Goal: Check status: Check status

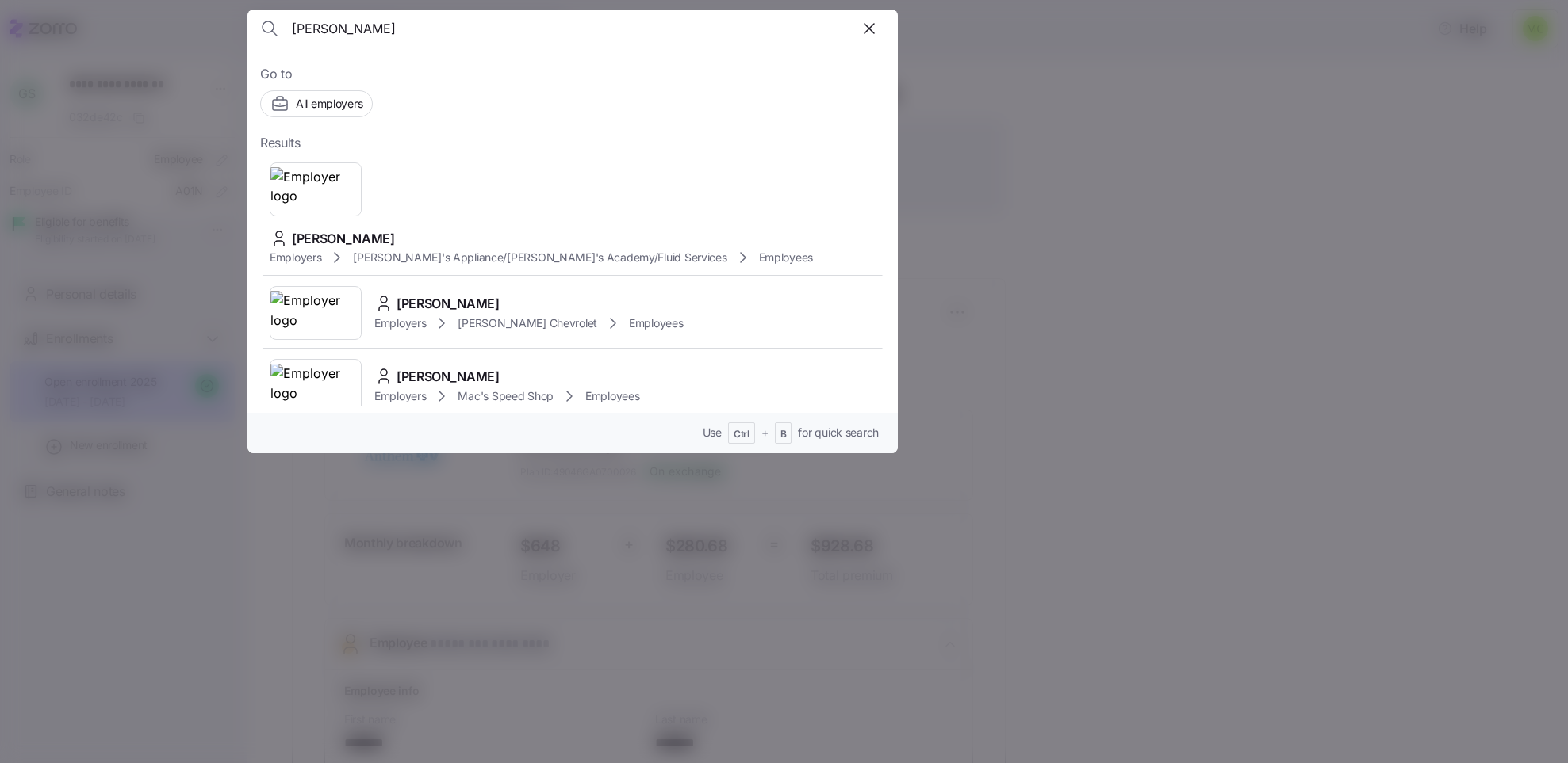
scroll to position [237, 0]
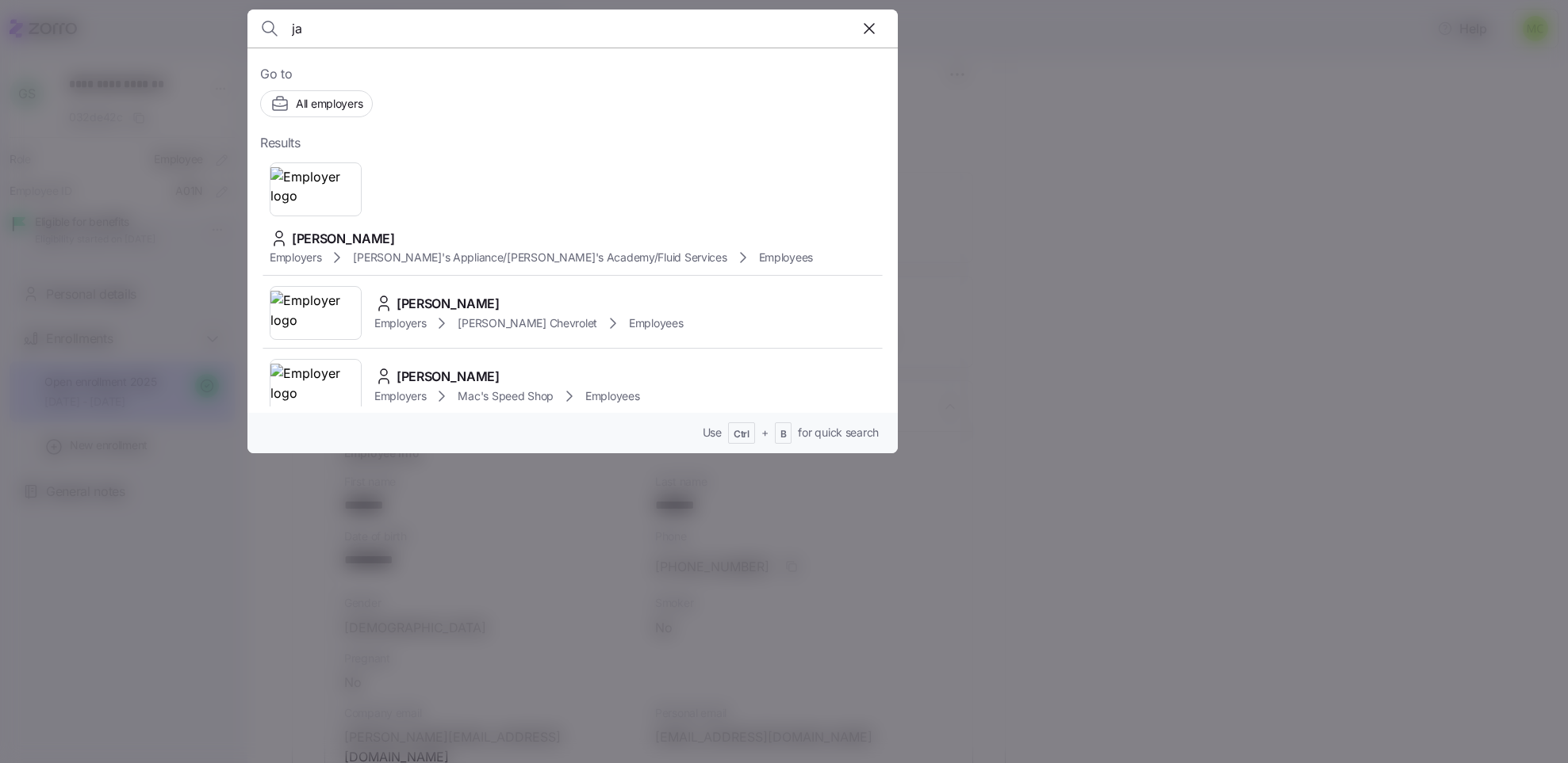
type input "j"
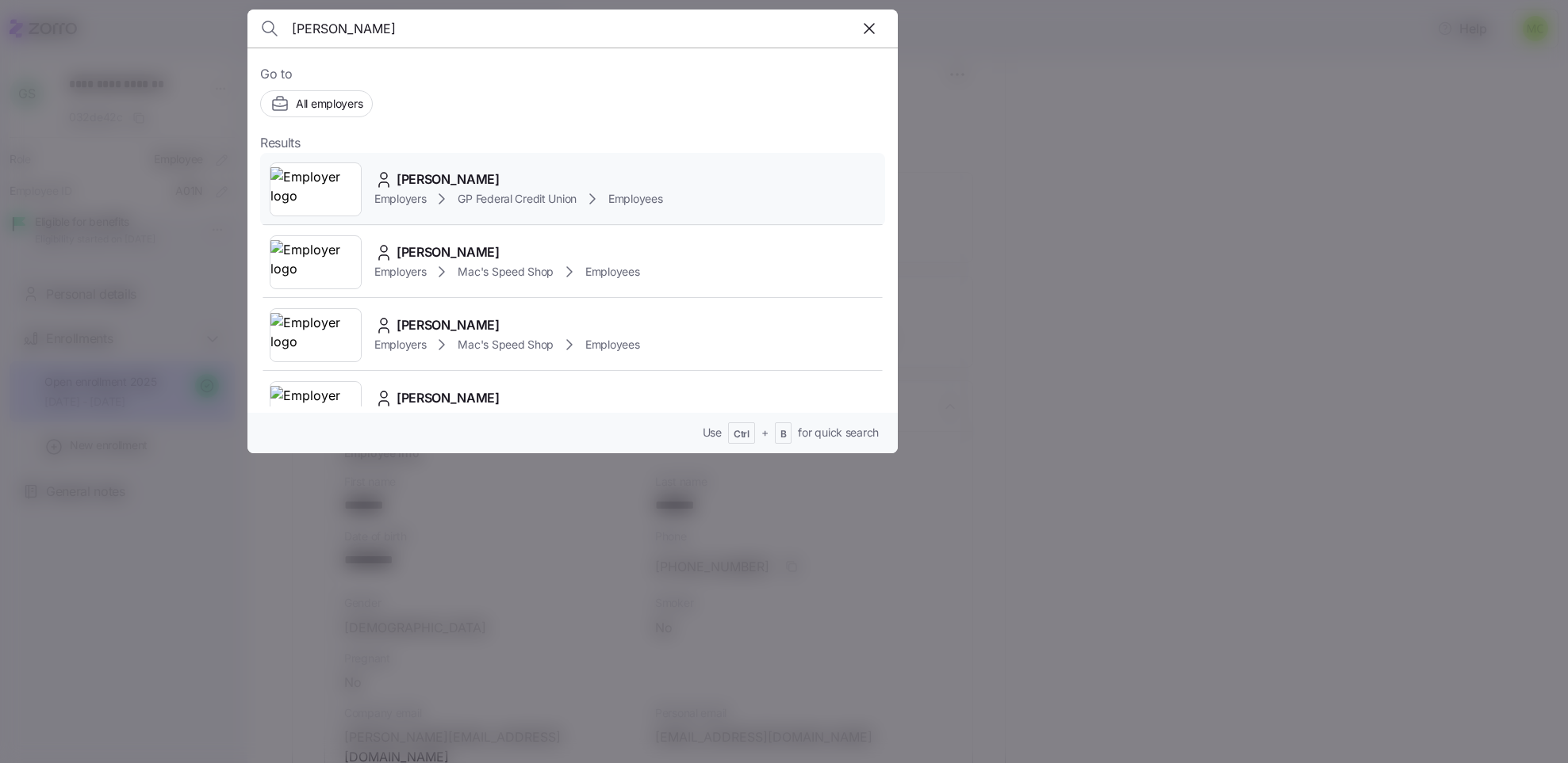
type input "[PERSON_NAME]"
click at [436, 181] on span "[PERSON_NAME]" at bounding box center [448, 179] width 103 height 20
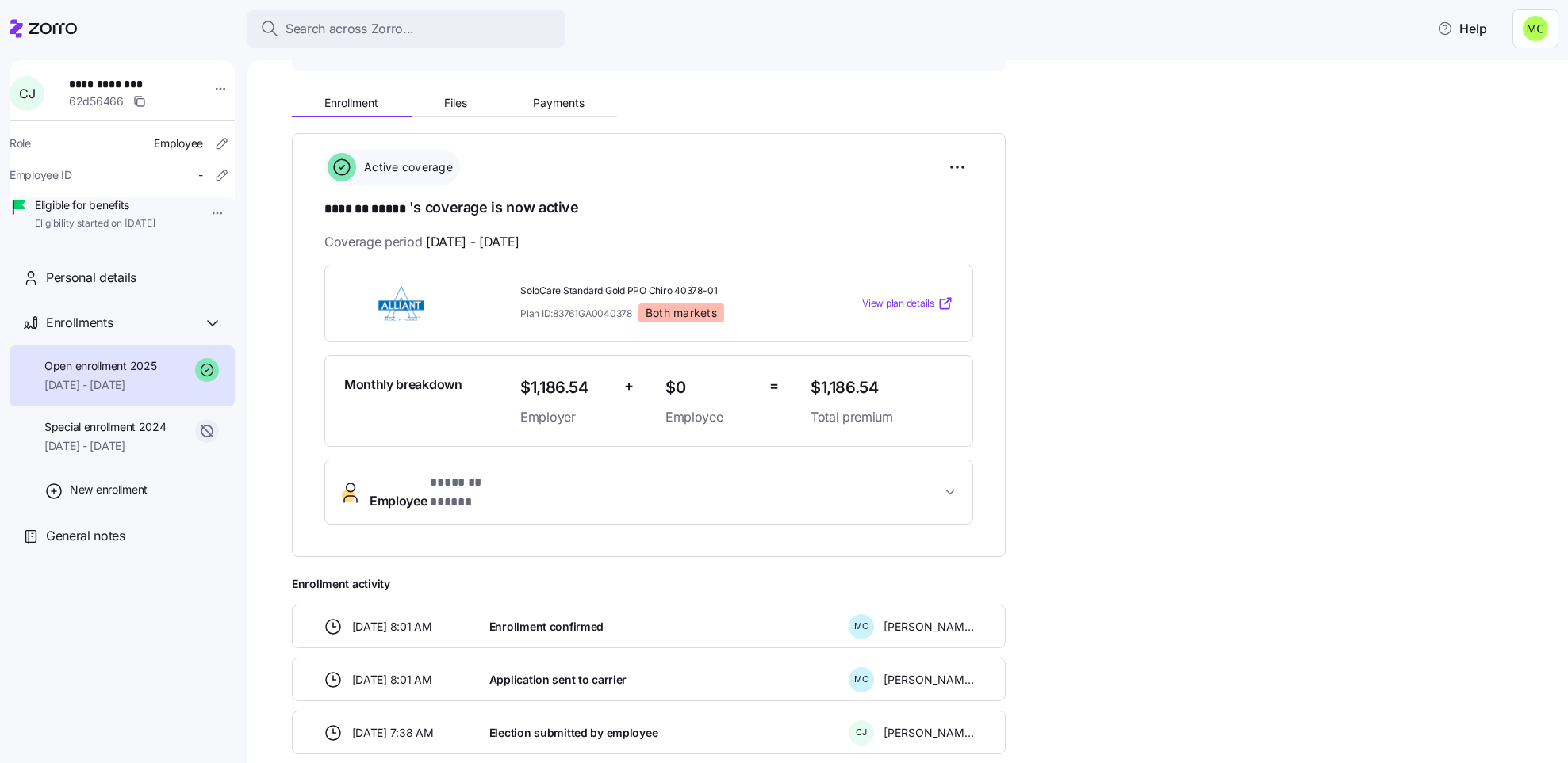
scroll to position [103, 0]
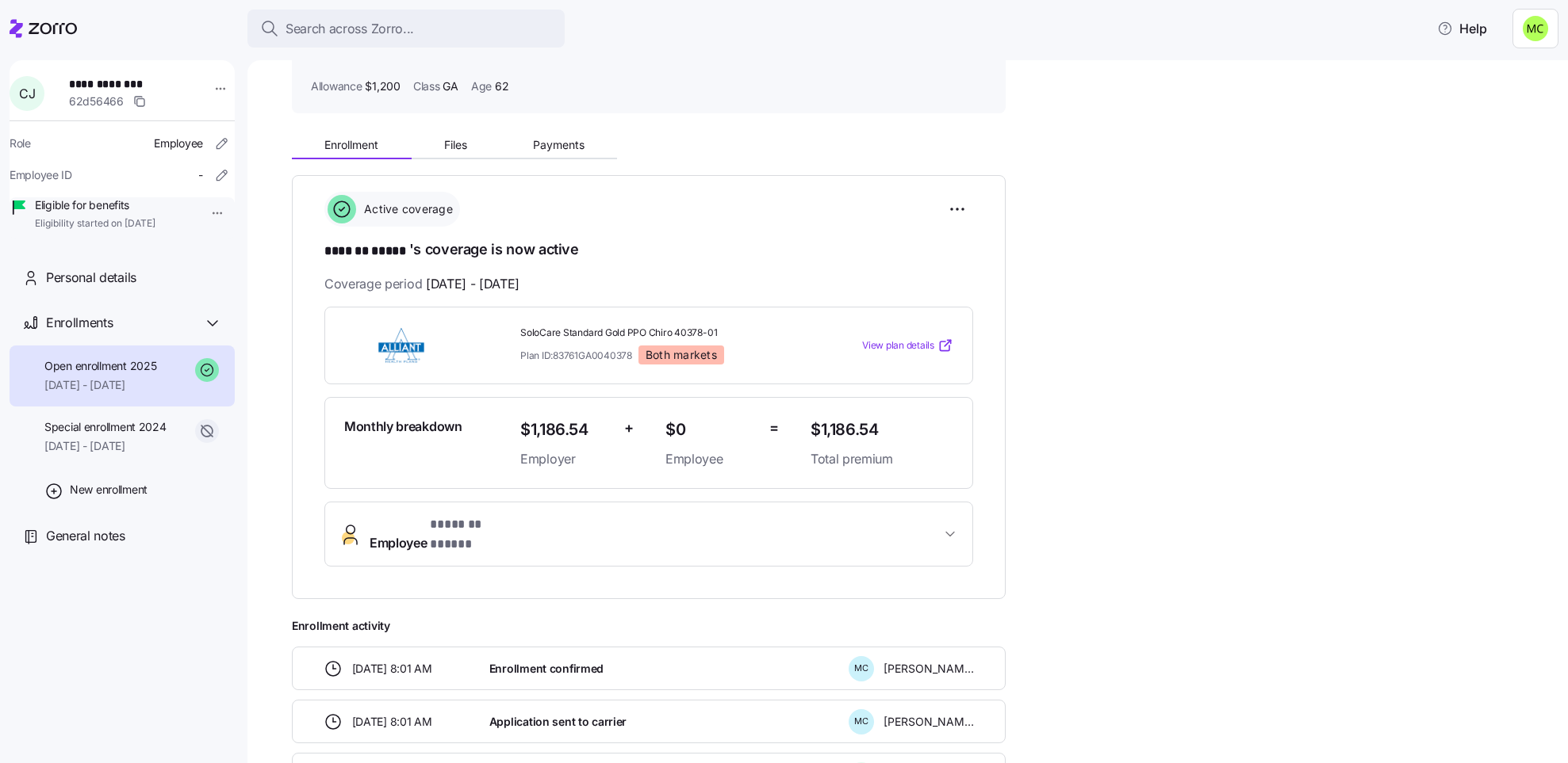
click at [443, 530] on span "* ******* ***** *" at bounding box center [475, 525] width 91 height 20
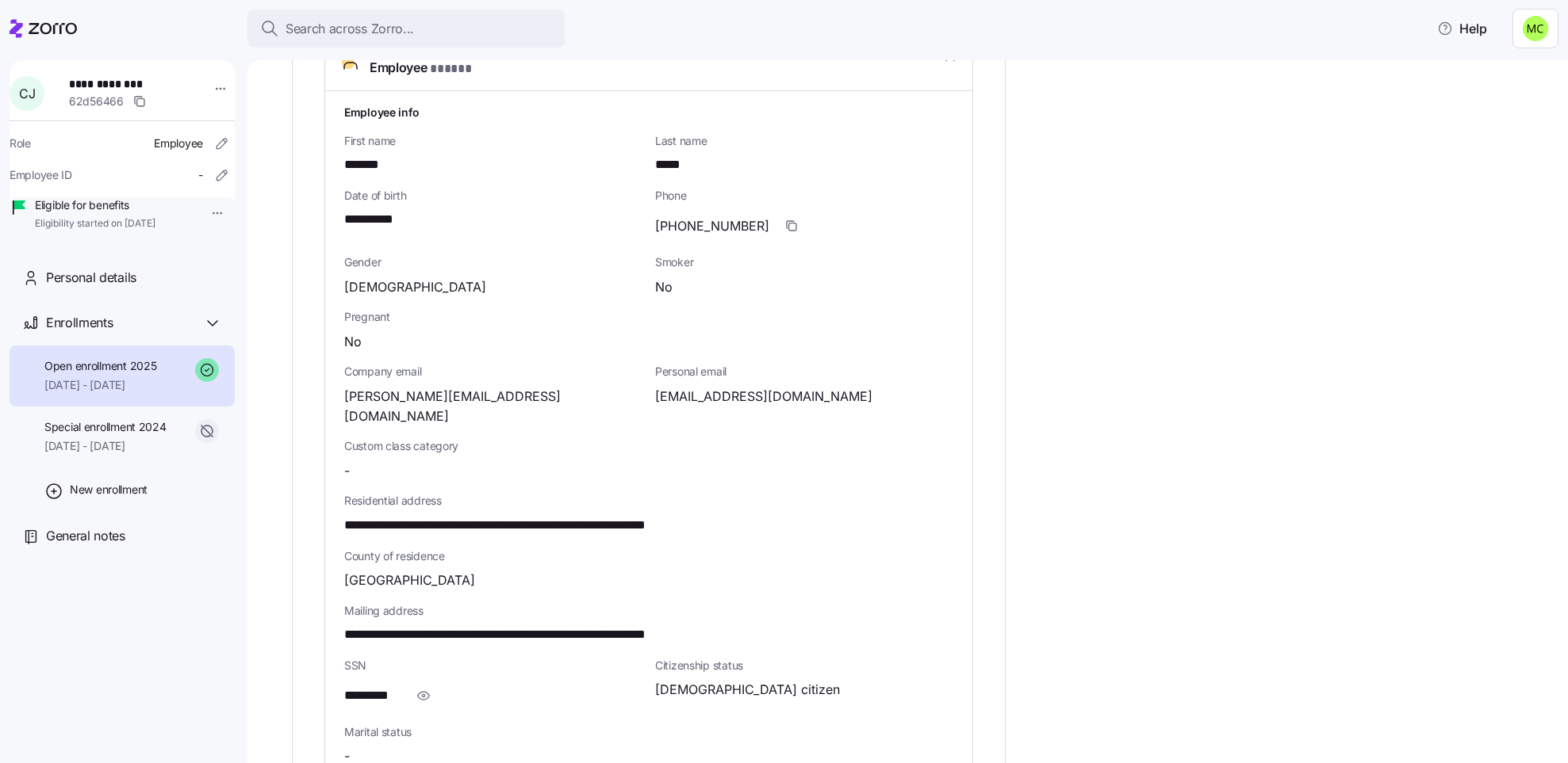
scroll to position [698, 0]
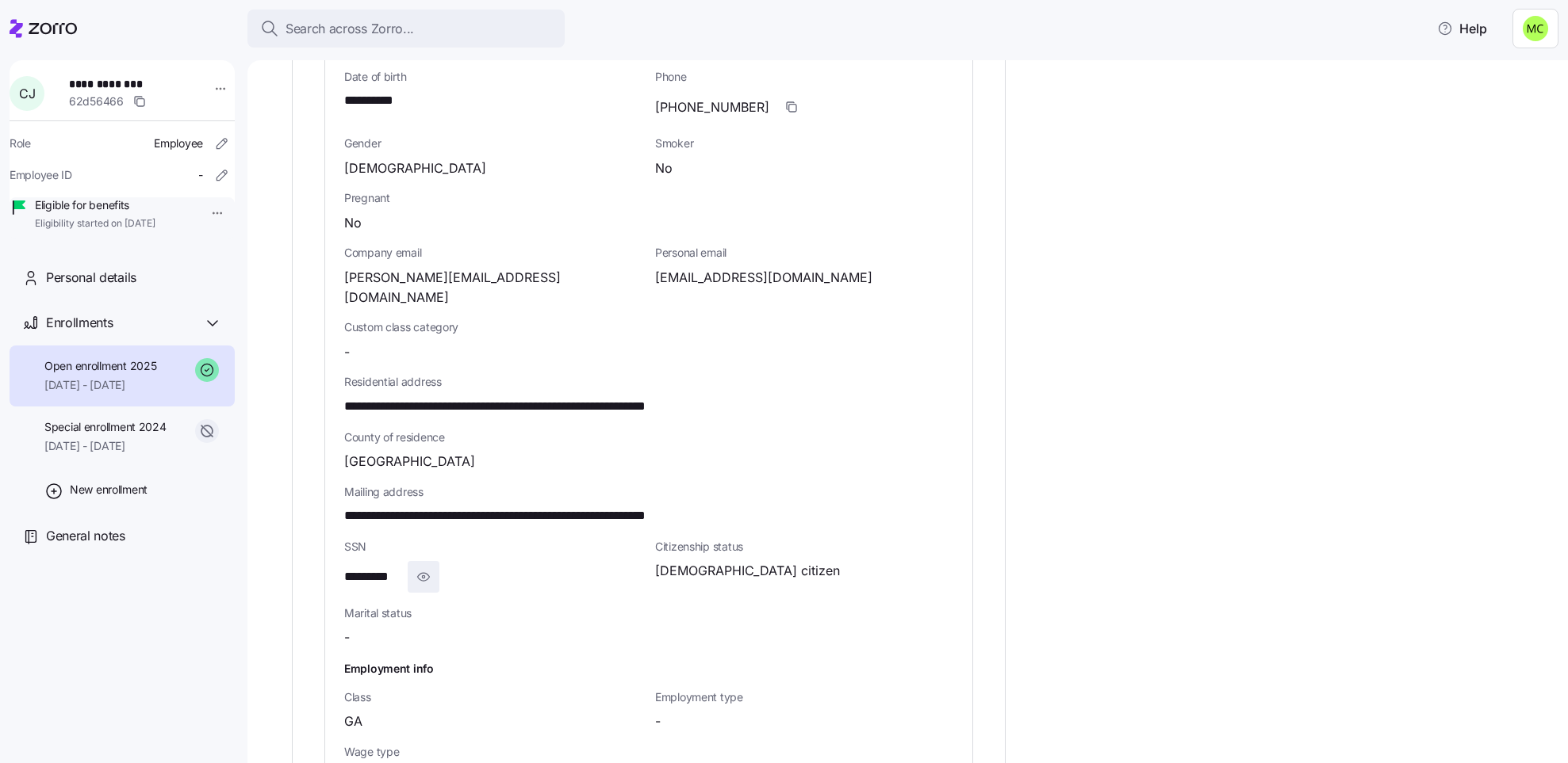
click at [424, 567] on icon "button" at bounding box center [424, 577] width 16 height 19
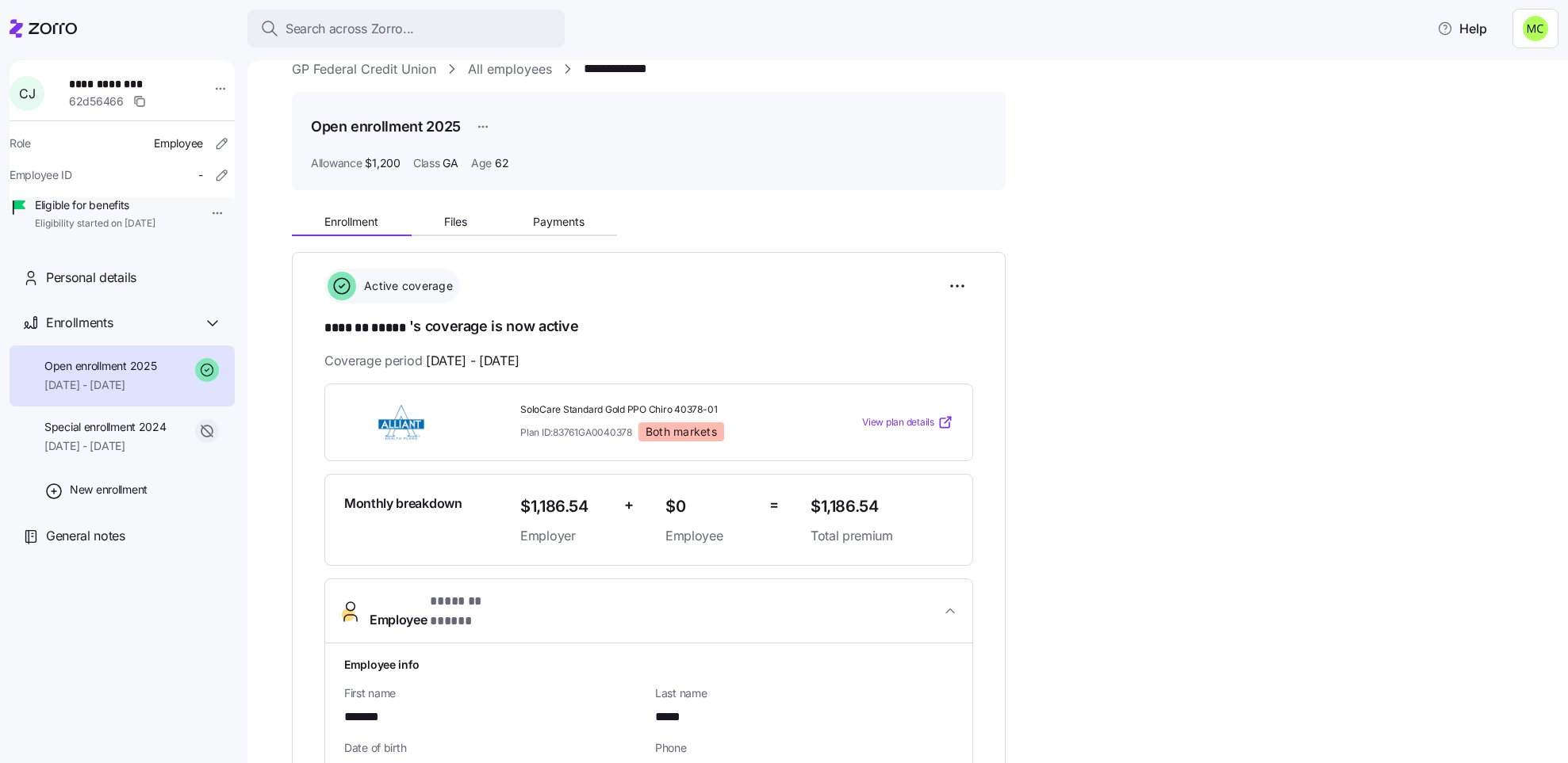
scroll to position [0, 0]
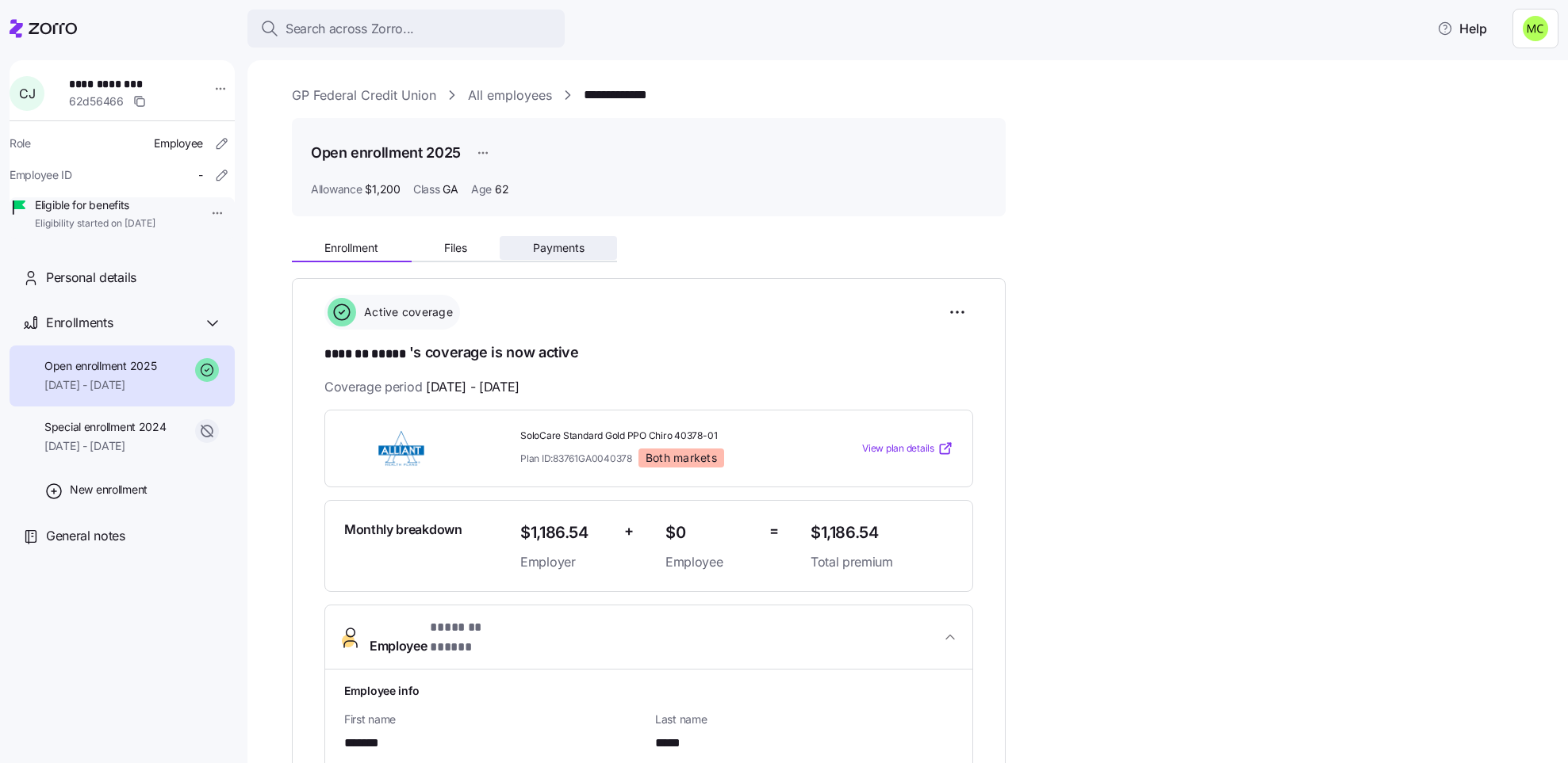
click at [564, 243] on span "Payments" at bounding box center [559, 248] width 52 height 11
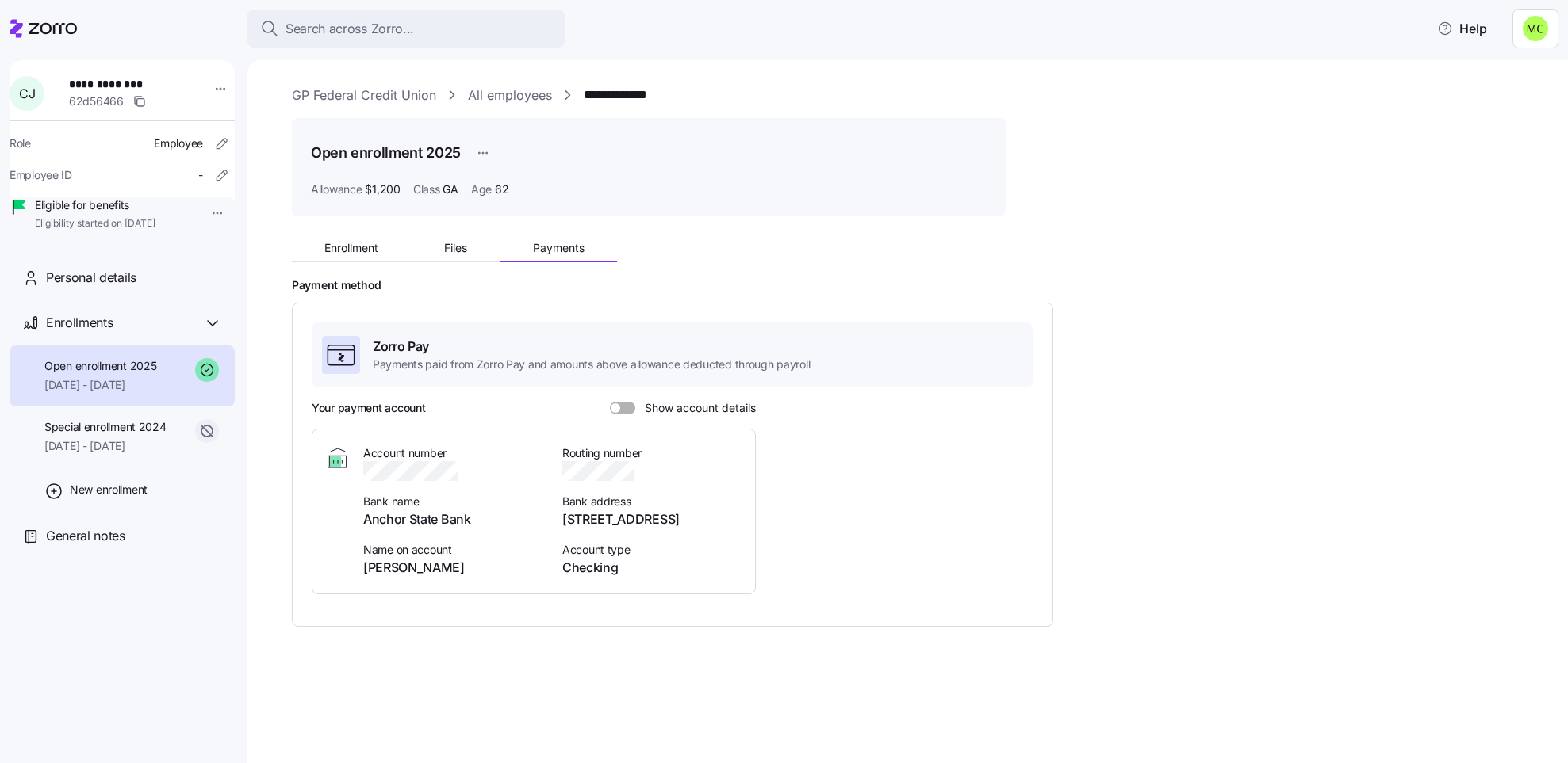
click at [620, 402] on span at bounding box center [628, 408] width 16 height 13
click at [610, 402] on input "Show account details" at bounding box center [610, 402] width 0 height 0
click at [350, 243] on span "Enrollment" at bounding box center [351, 248] width 54 height 11
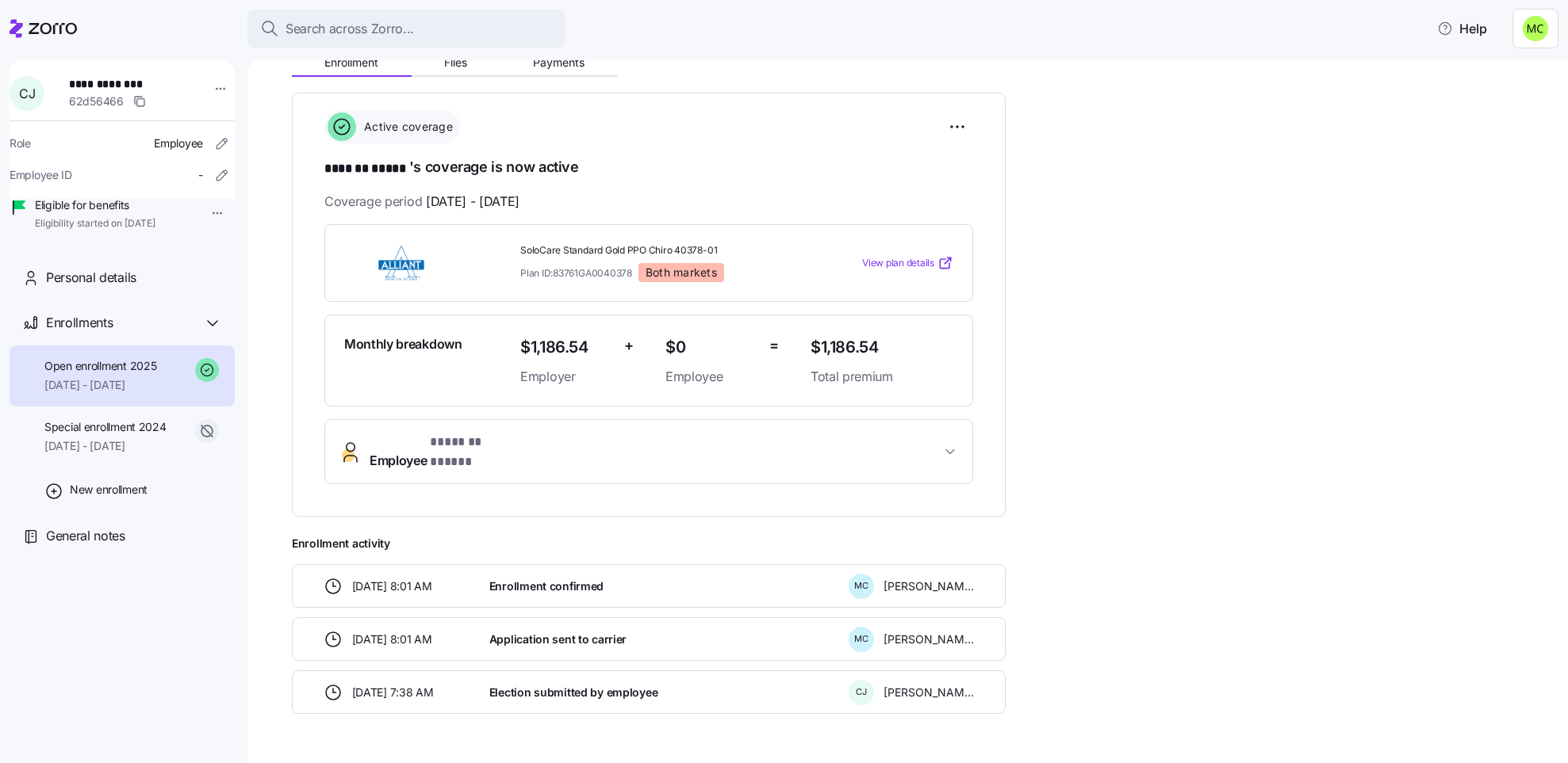
scroll to position [222, 0]
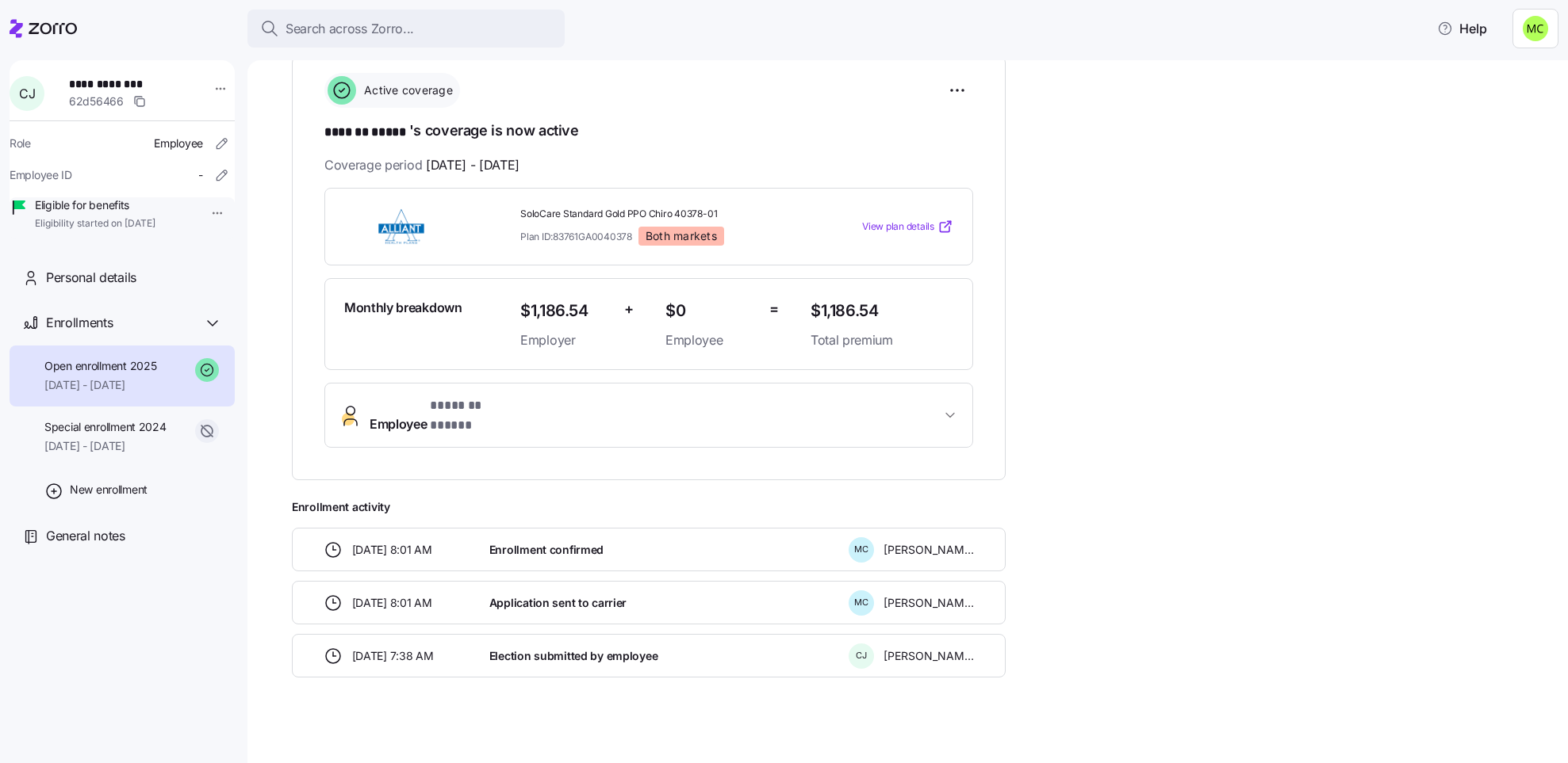
click at [562, 404] on span "Employee * ******* ***** *" at bounding box center [655, 414] width 571 height 38
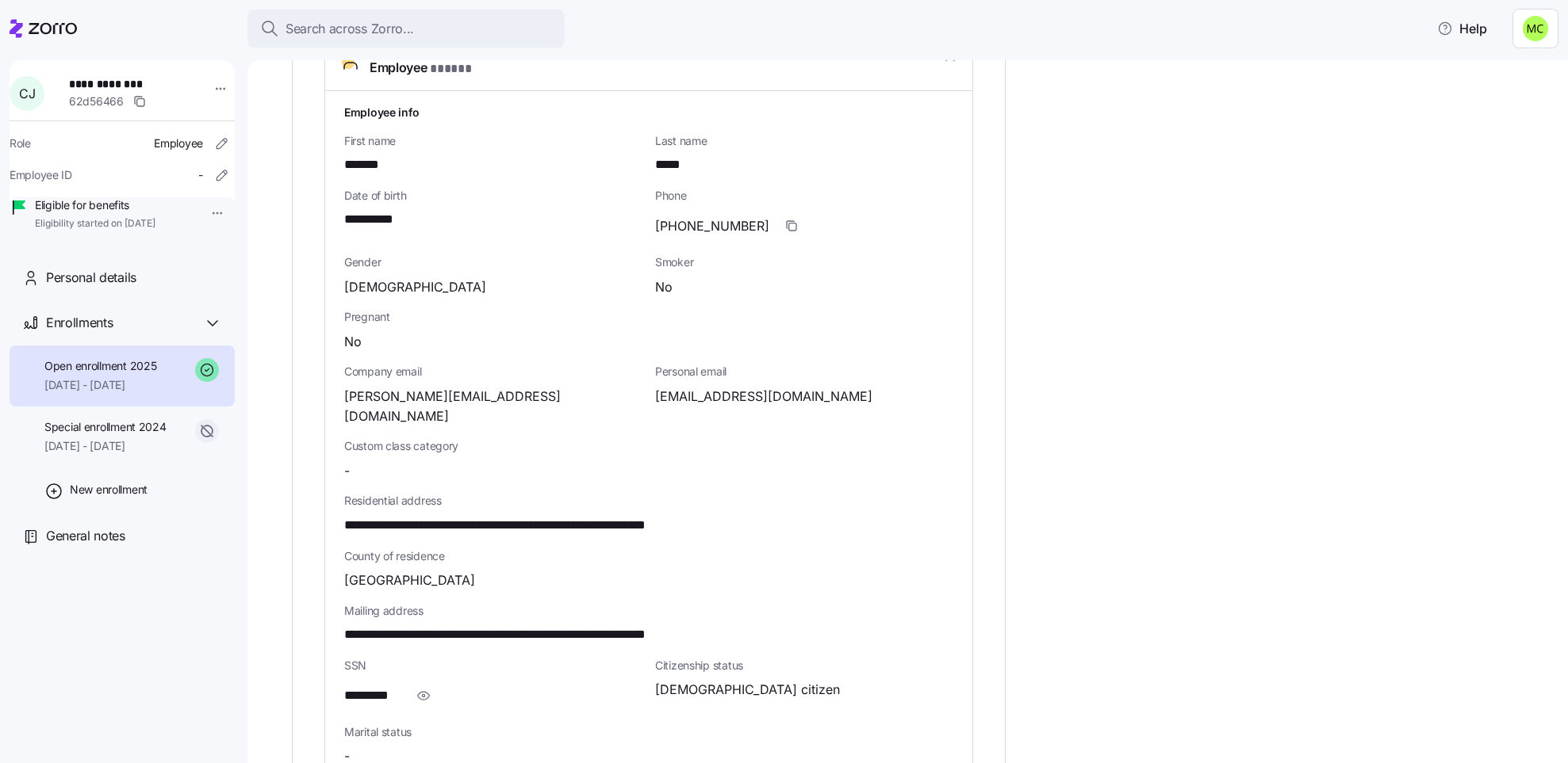
scroll to position [698, 0]
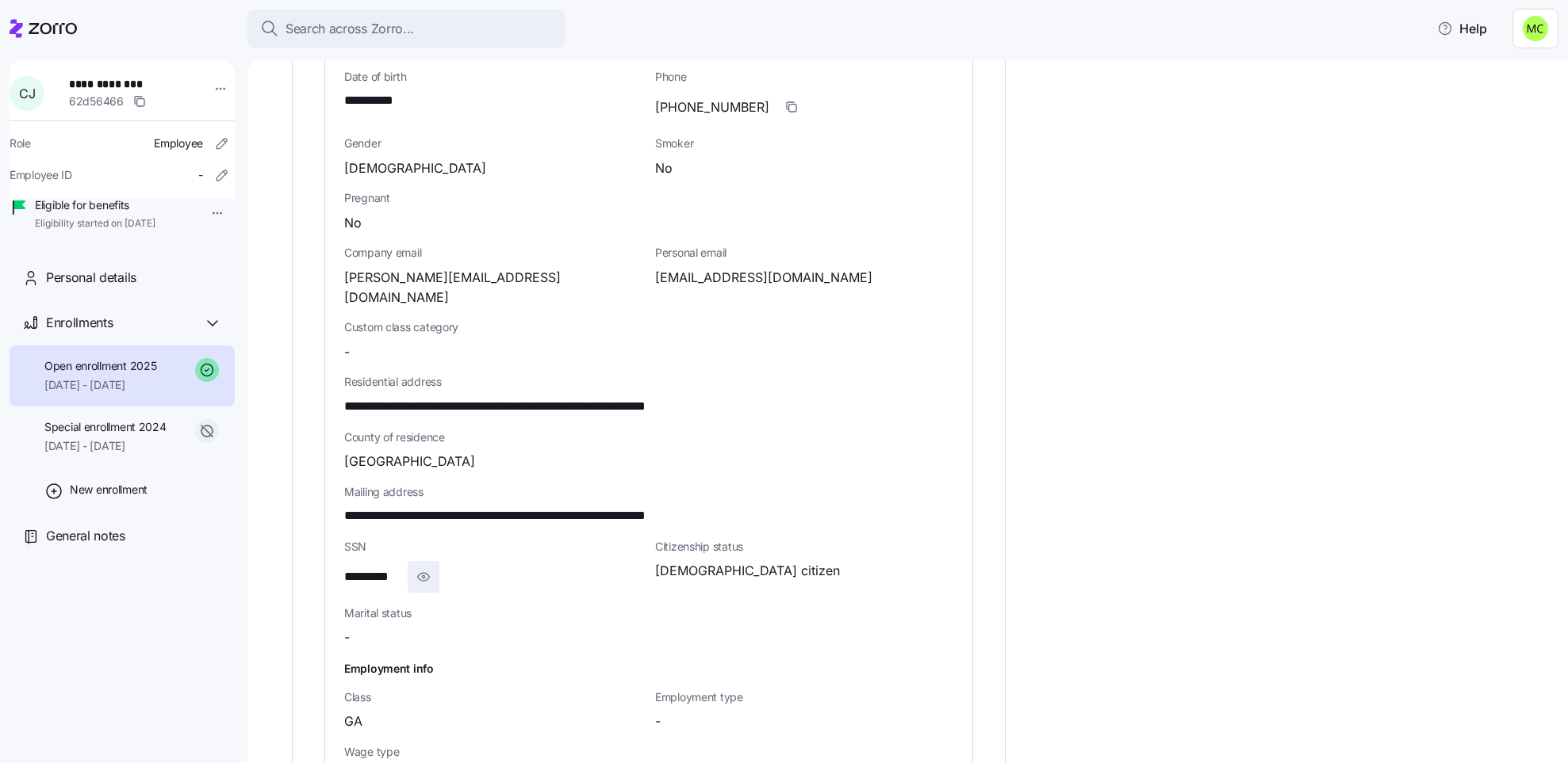
click at [428, 567] on icon "button" at bounding box center [424, 577] width 16 height 19
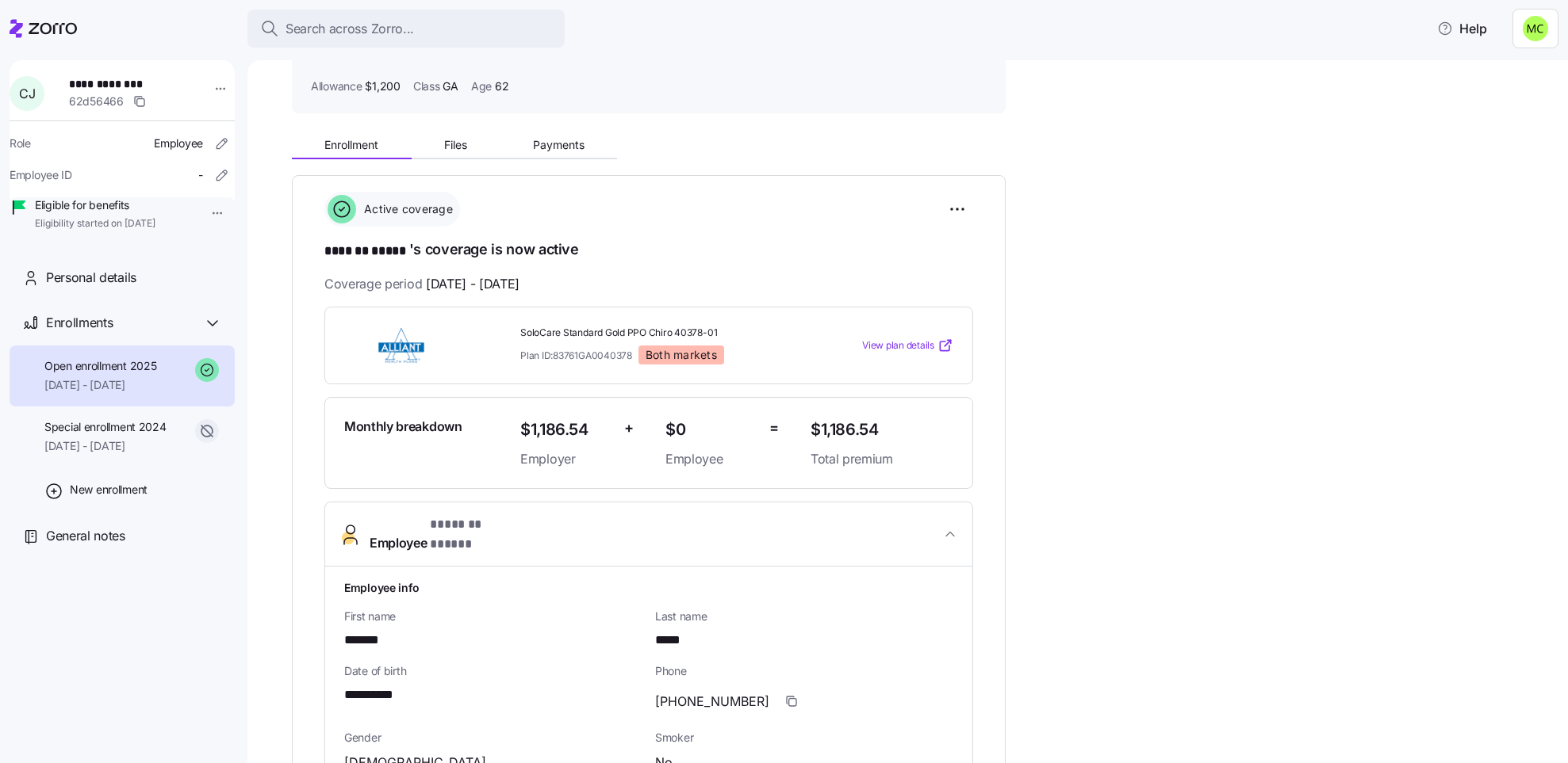
scroll to position [0, 0]
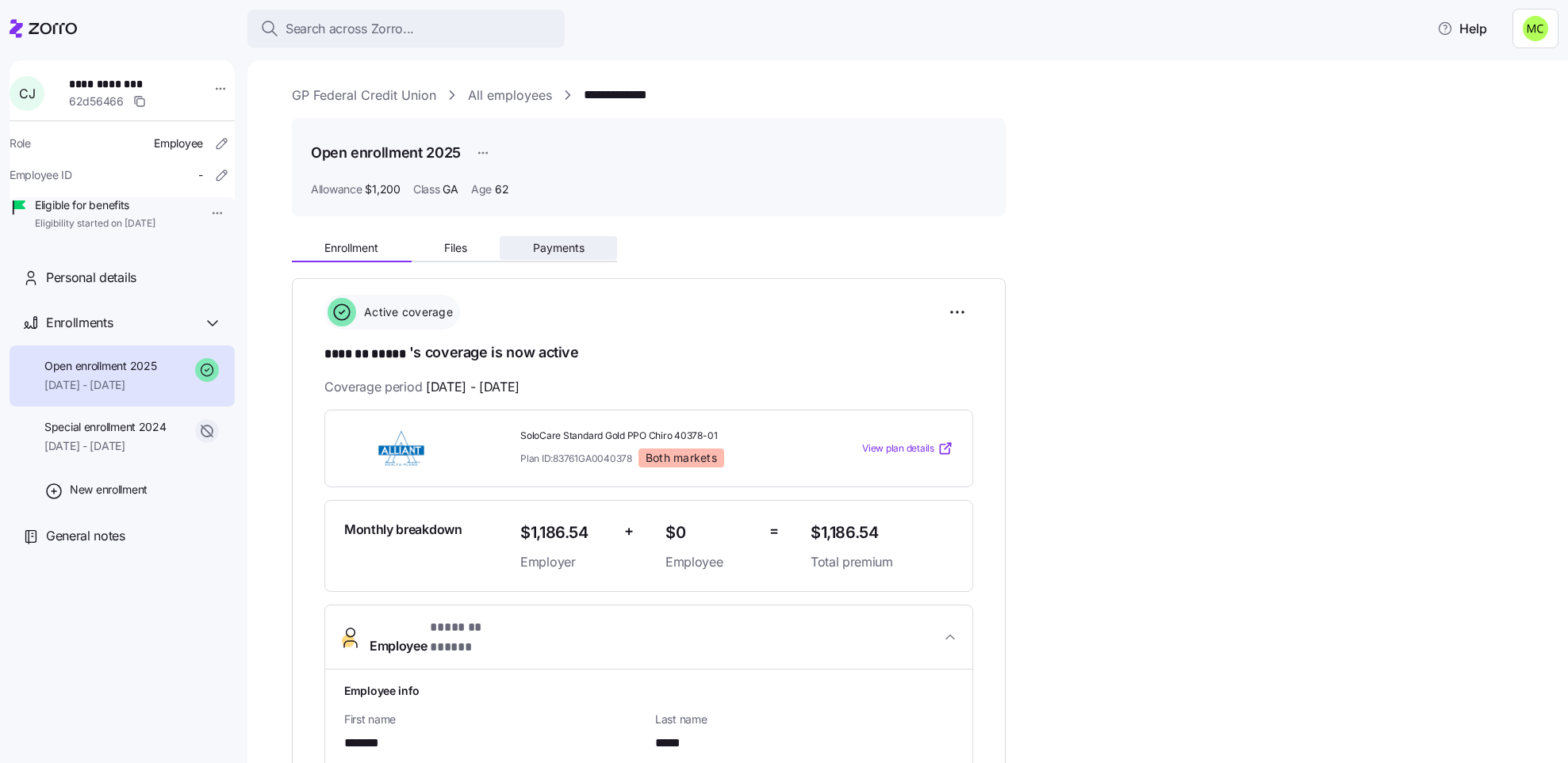
click at [567, 250] on span "Payments" at bounding box center [559, 248] width 52 height 11
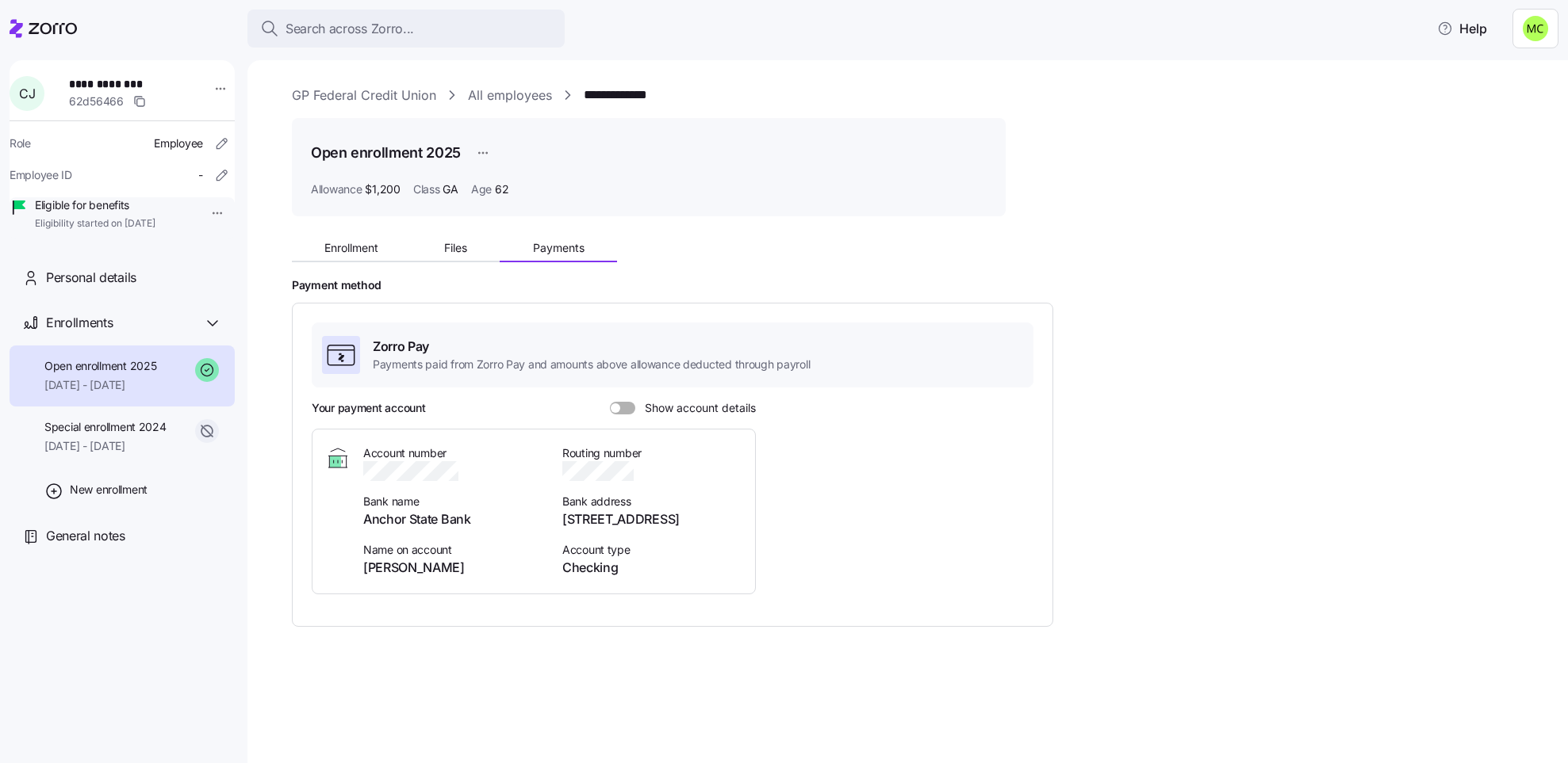
click at [620, 406] on span at bounding box center [628, 408] width 16 height 13
click at [610, 402] on input "Show account details" at bounding box center [610, 402] width 0 height 0
click at [340, 248] on span "Enrollment" at bounding box center [351, 248] width 54 height 11
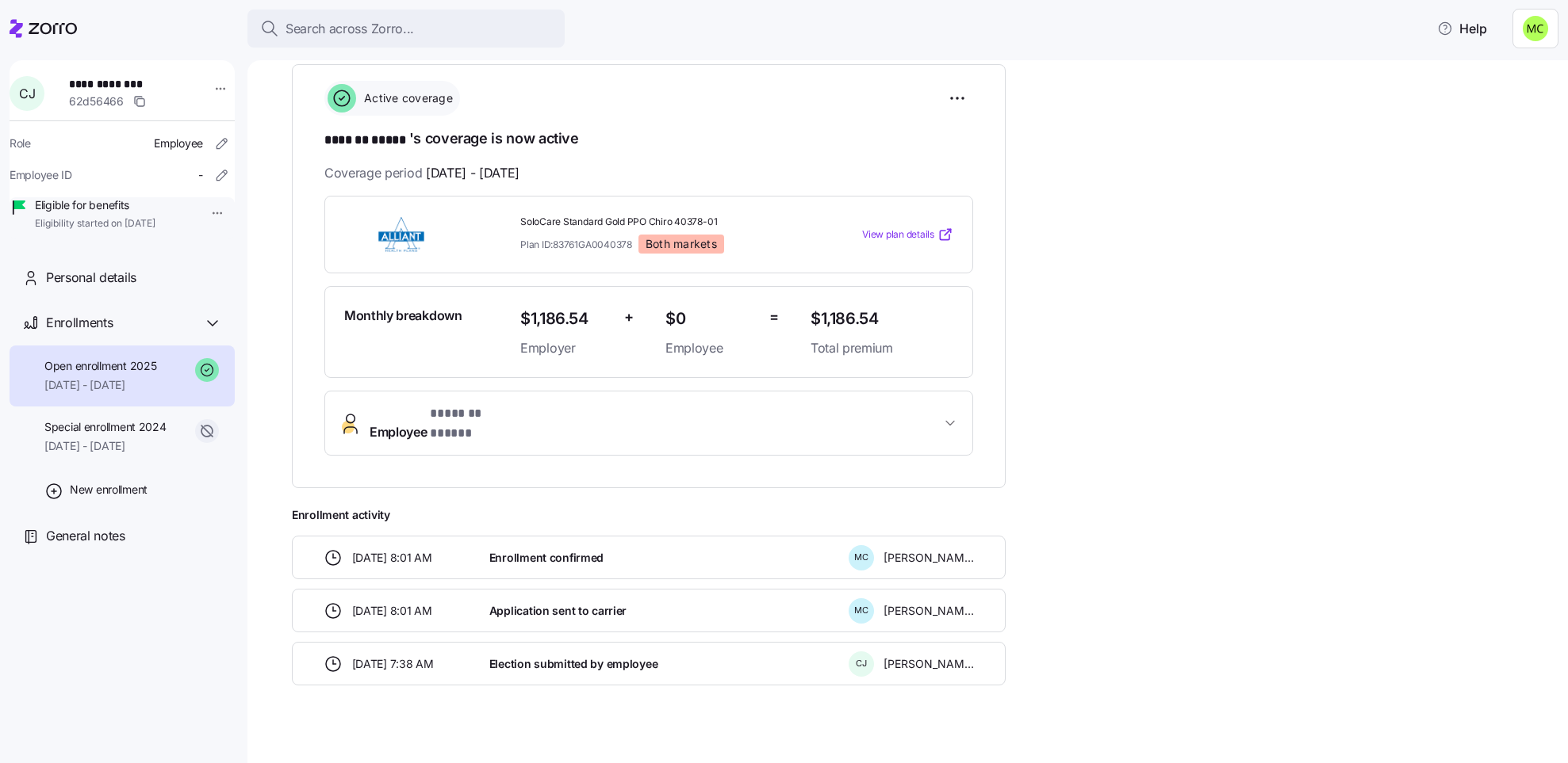
scroll to position [222, 0]
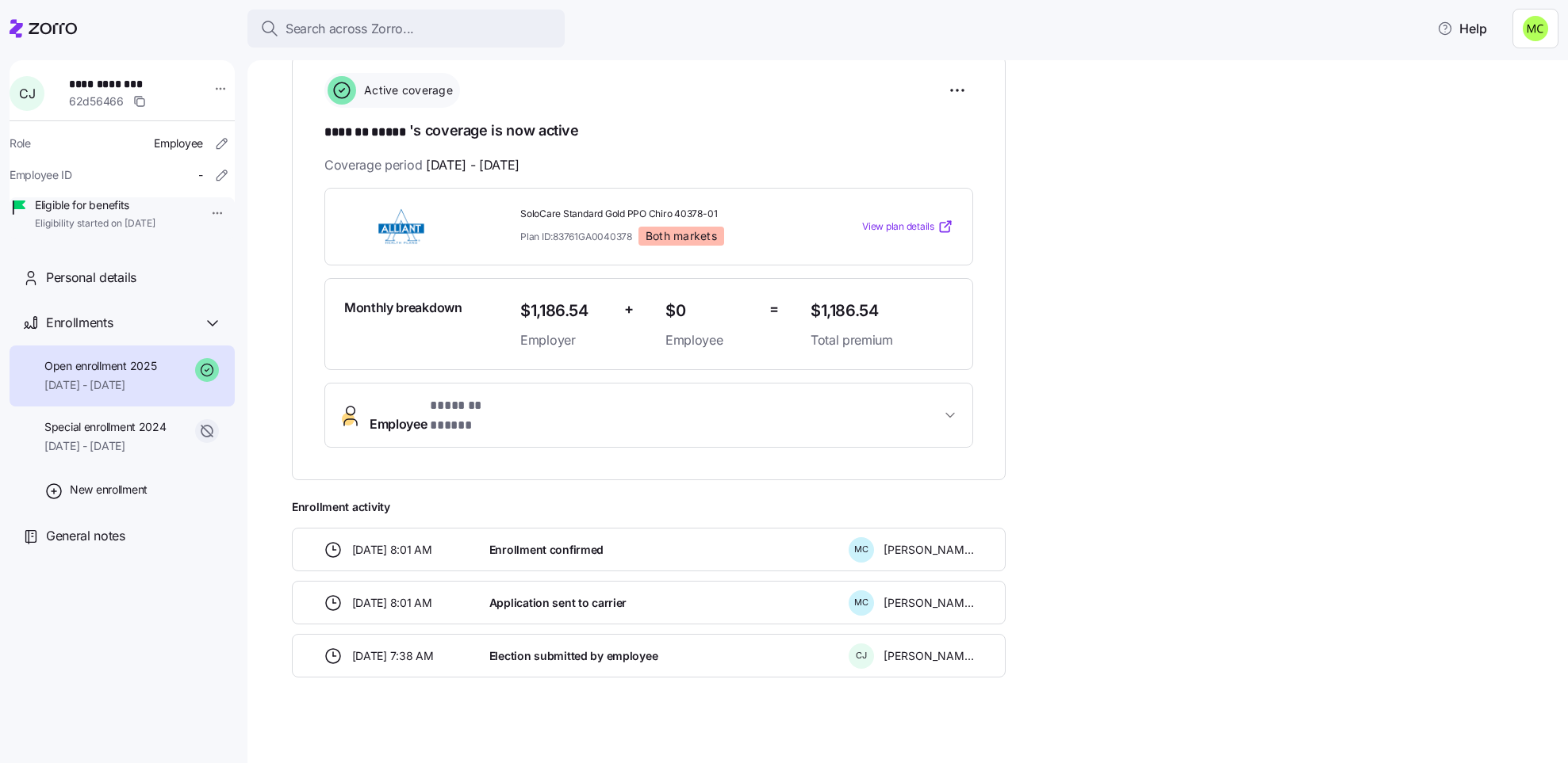
click at [474, 397] on button "Employee * ******* ***** *" at bounding box center [648, 415] width 647 height 64
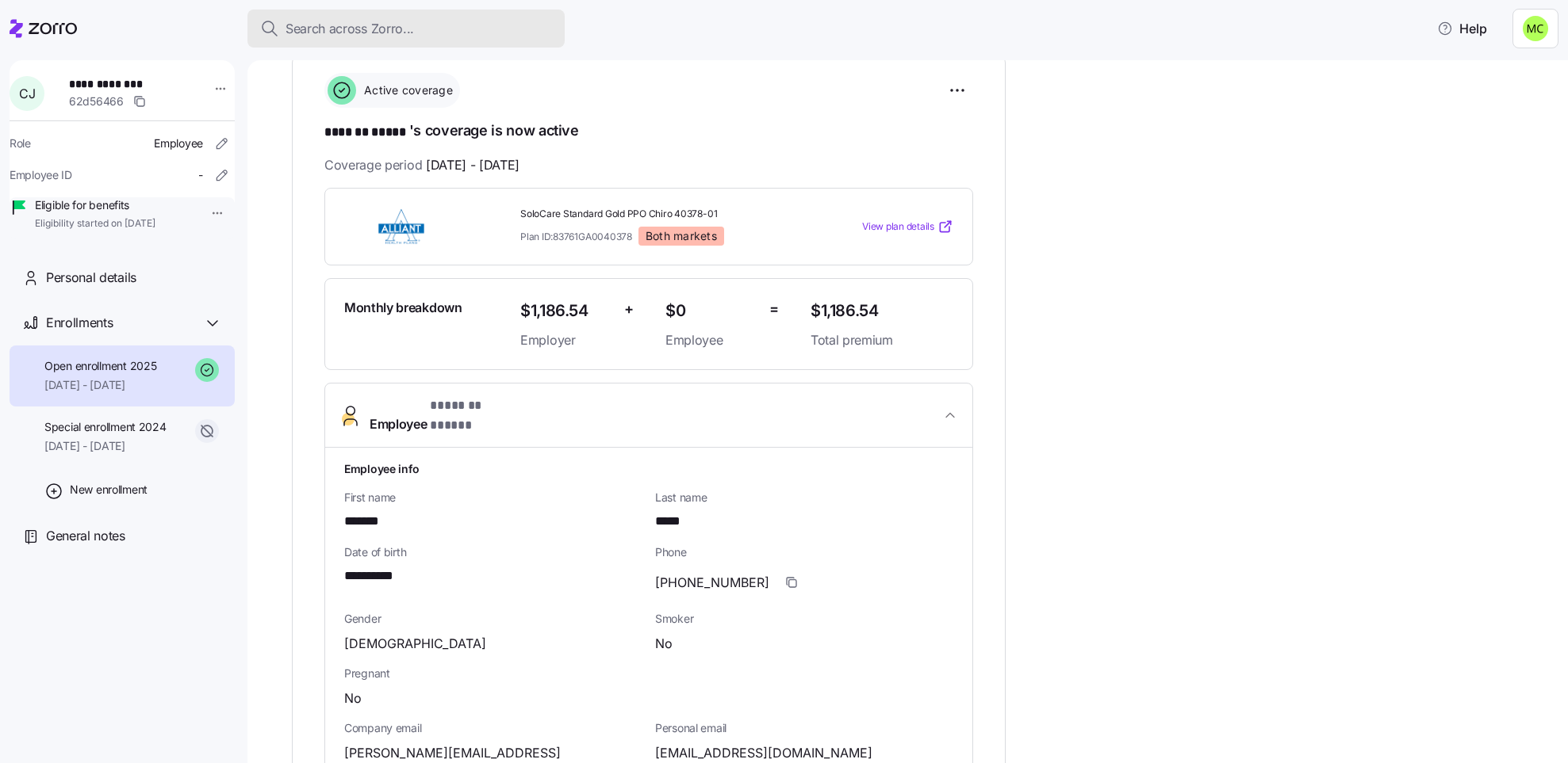
click at [381, 28] on span "Search across Zorro..." at bounding box center [350, 29] width 129 height 20
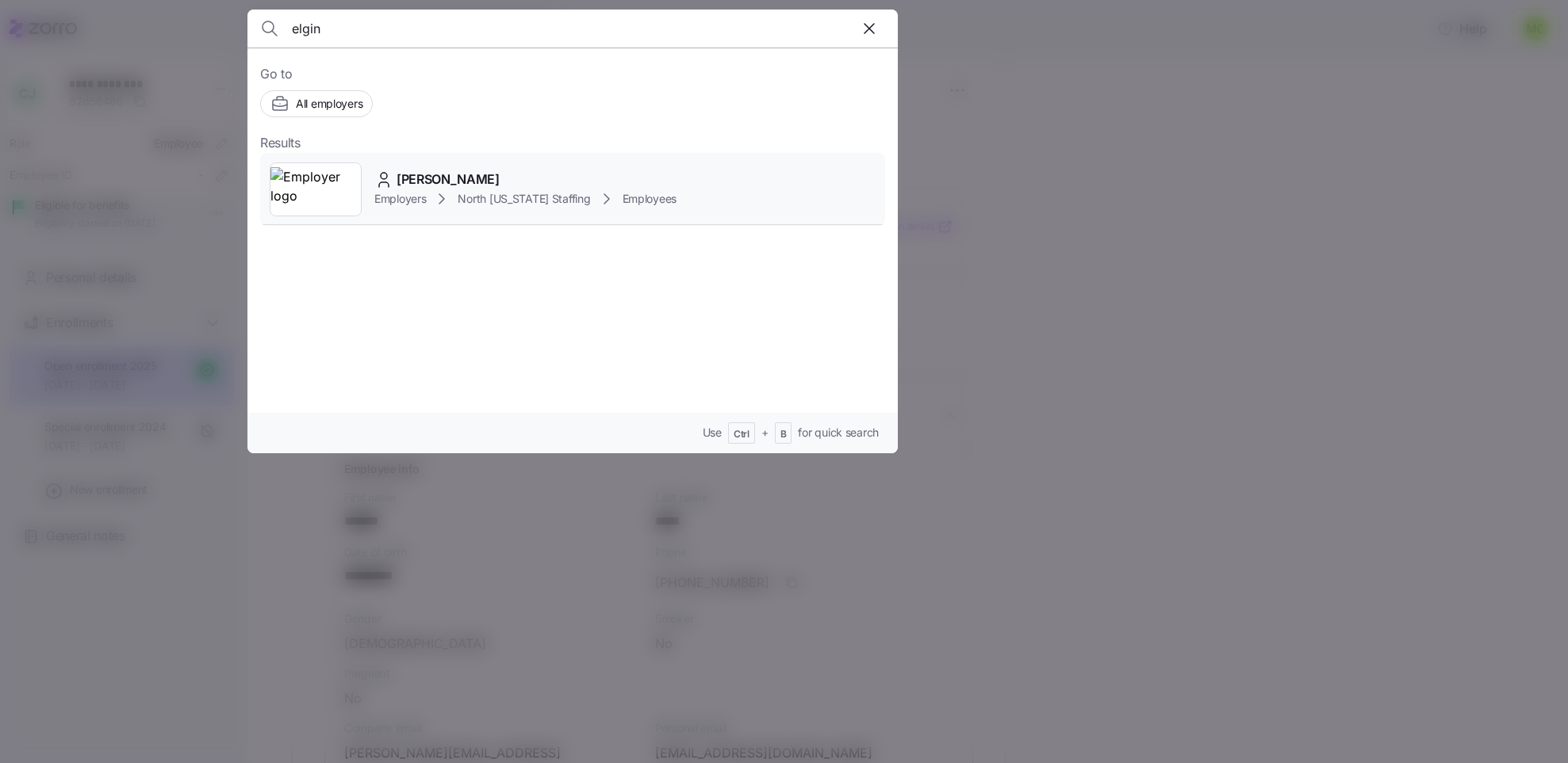
type input "elgin"
click at [448, 192] on icon at bounding box center [442, 199] width 19 height 19
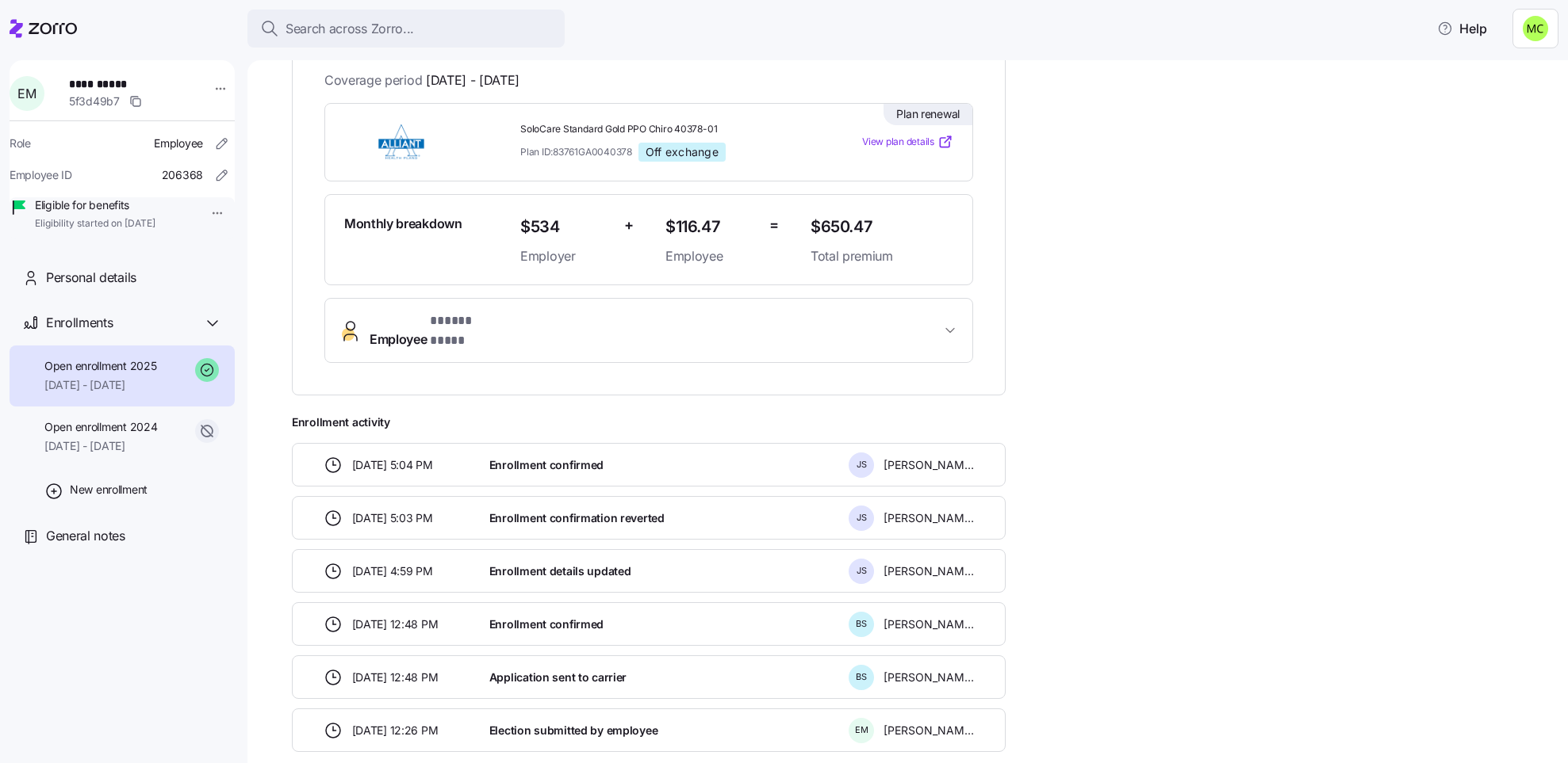
scroll to position [357, 0]
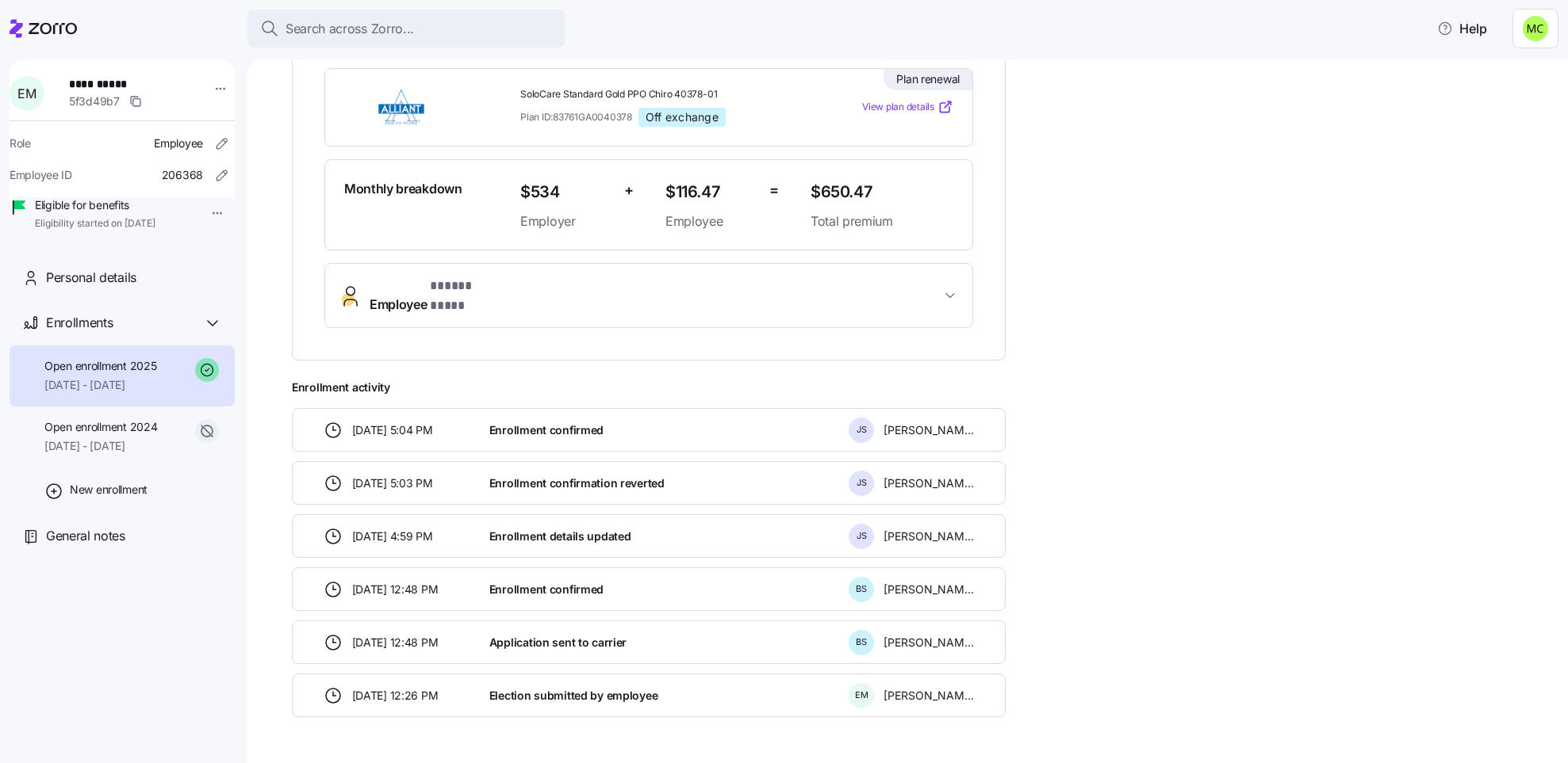
click at [472, 277] on span "* ***** **** *" at bounding box center [465, 287] width 72 height 20
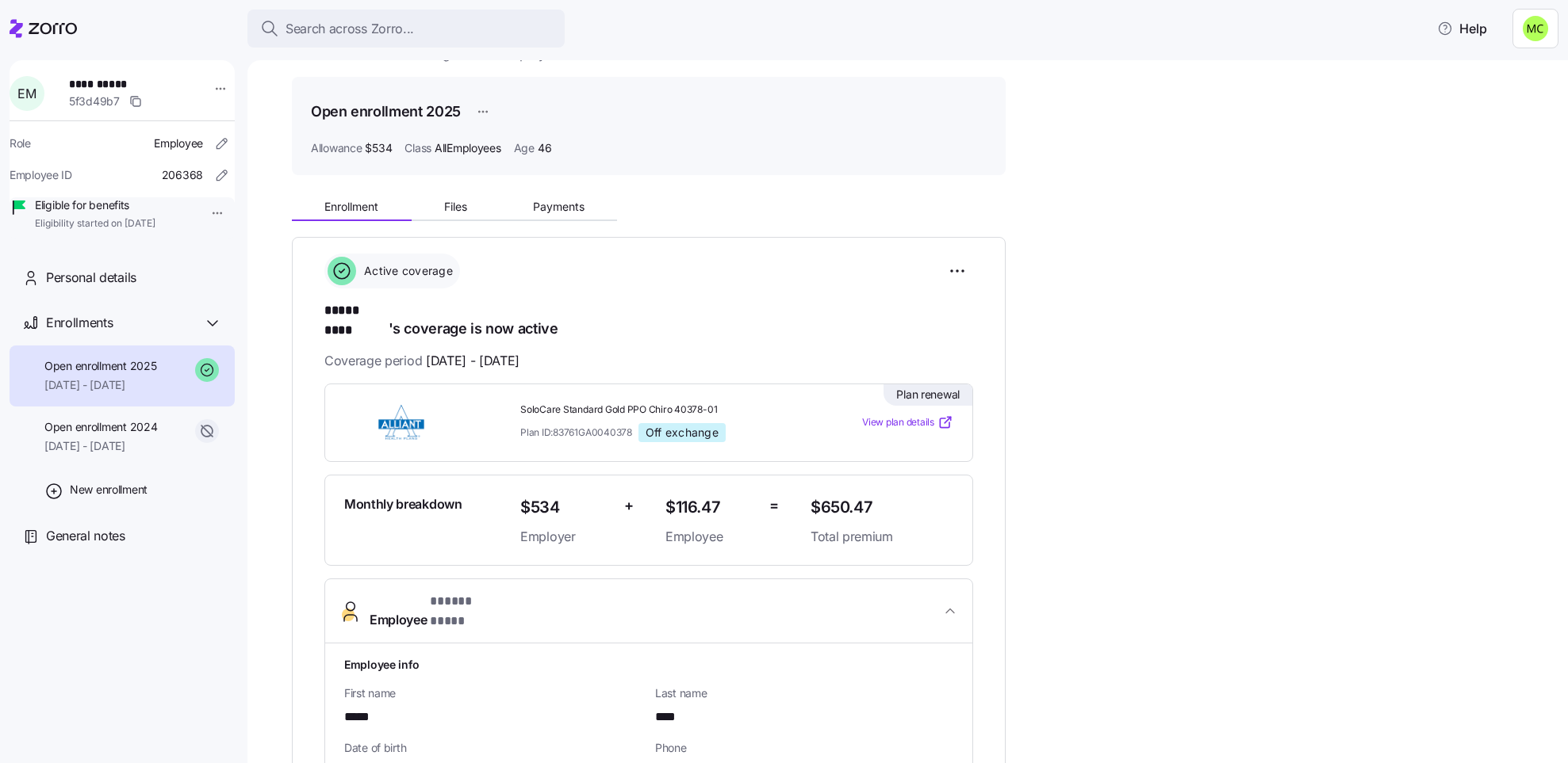
scroll to position [0, 0]
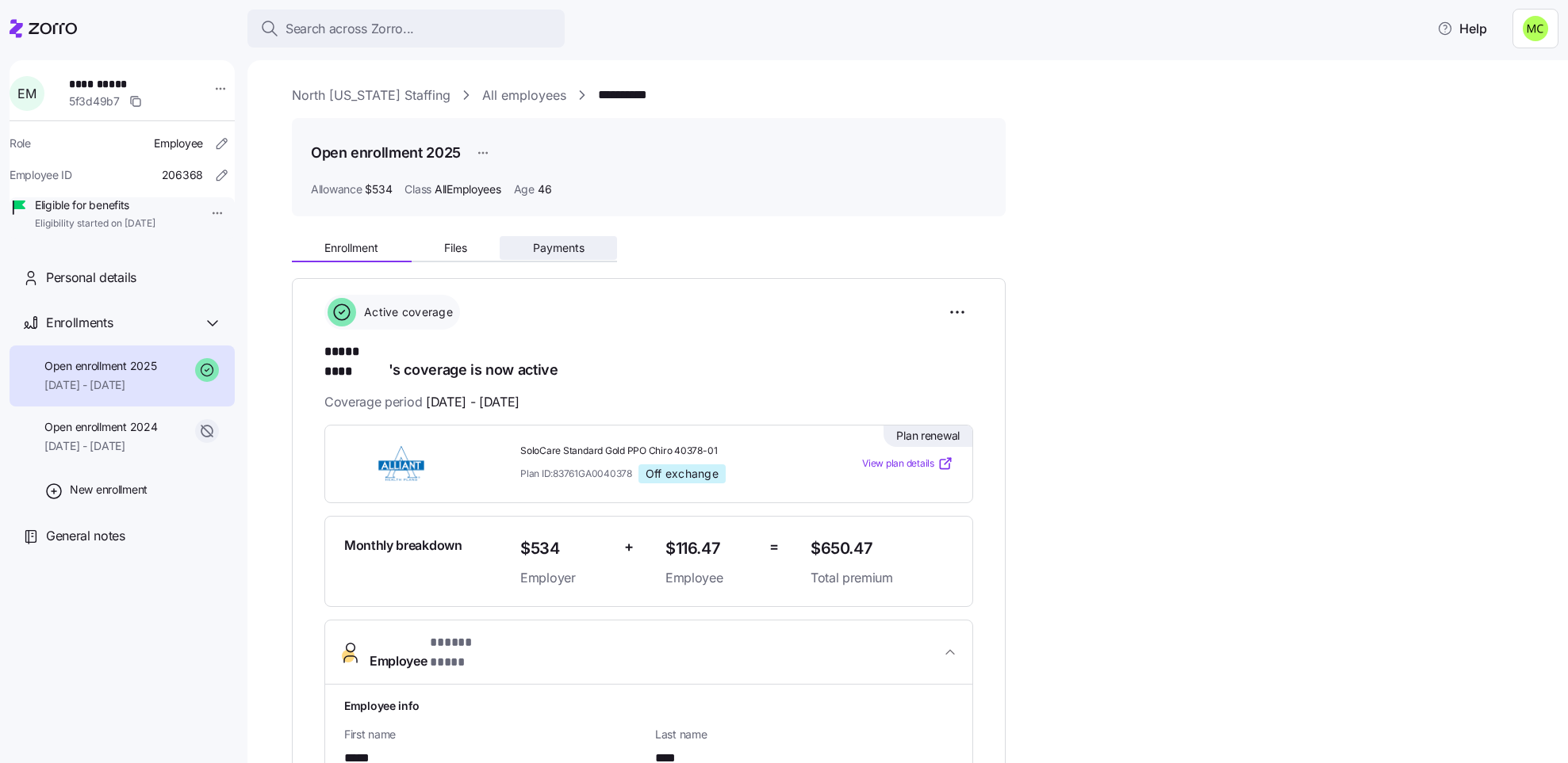
click at [562, 250] on span "Payments" at bounding box center [559, 248] width 52 height 11
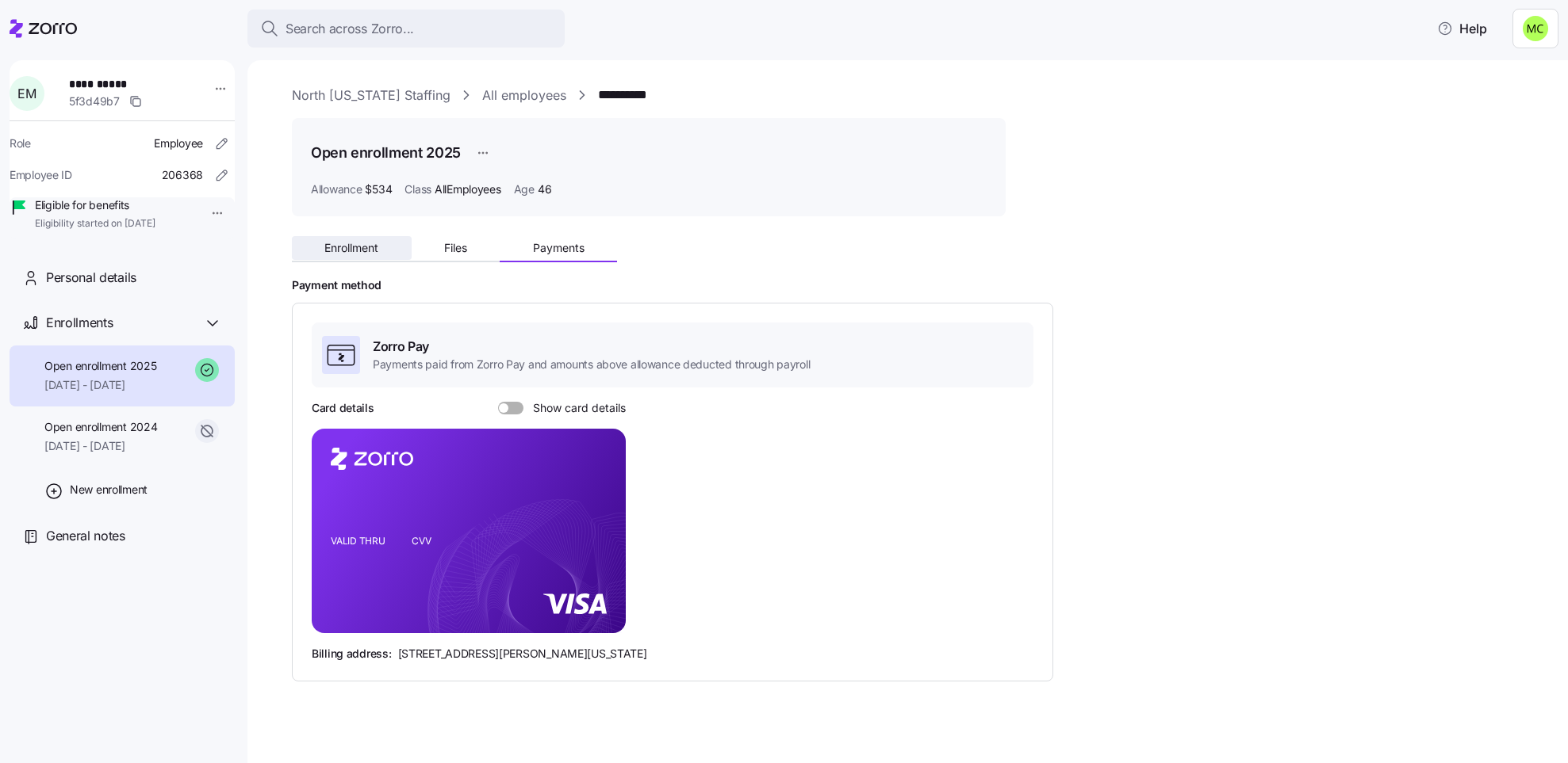
click at [348, 247] on span "Enrollment" at bounding box center [351, 248] width 54 height 11
